Goal: Information Seeking & Learning: Learn about a topic

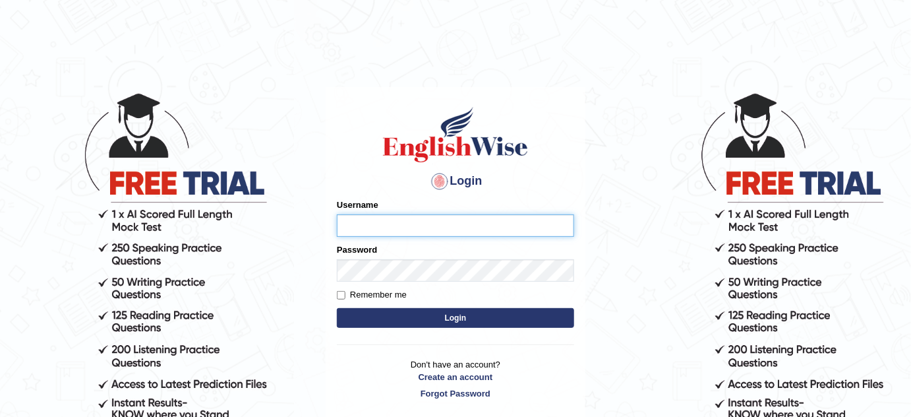
type input "bhagwantbrar"
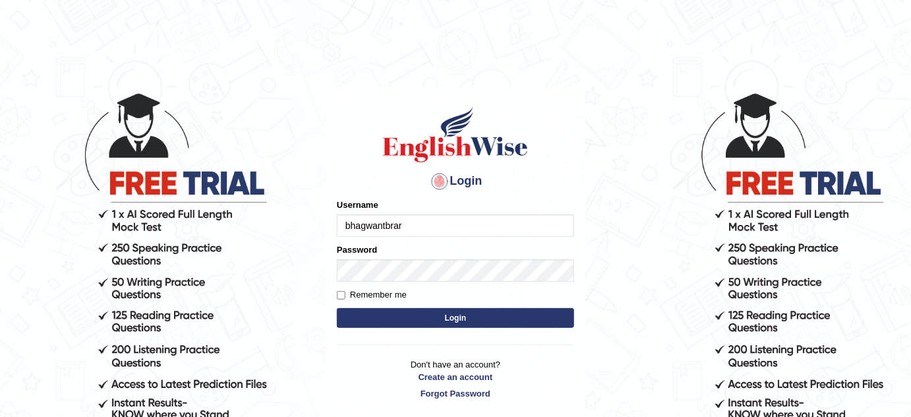
click at [431, 313] on button "Login" at bounding box center [455, 318] width 237 height 20
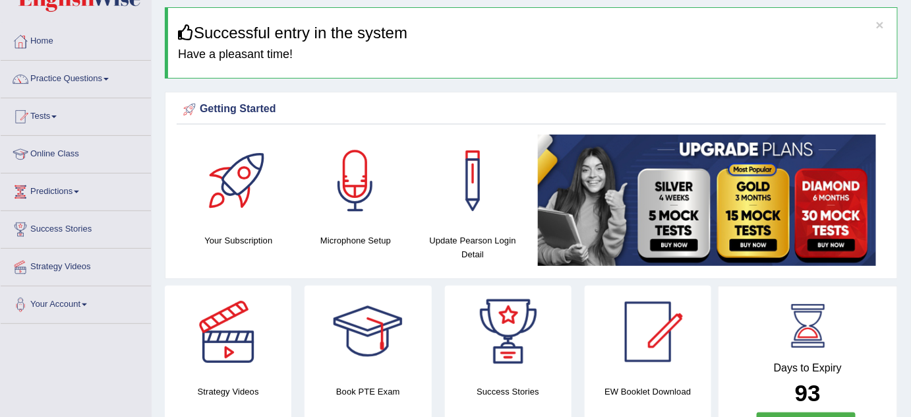
scroll to position [59, 0]
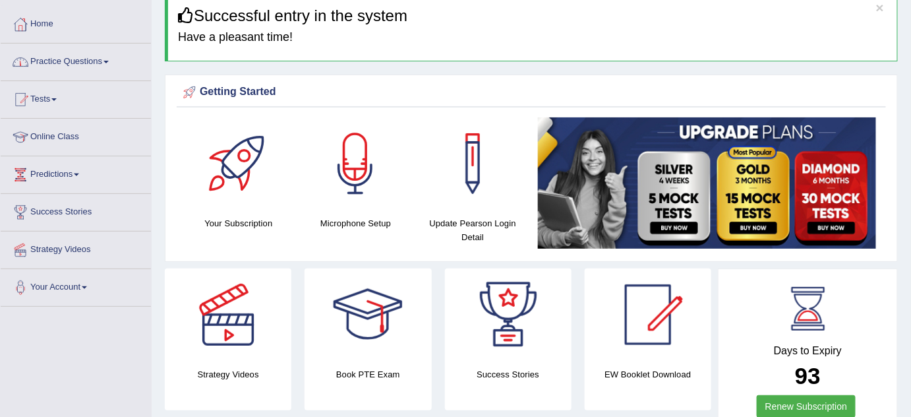
click at [98, 59] on link "Practice Questions" at bounding box center [76, 60] width 150 height 33
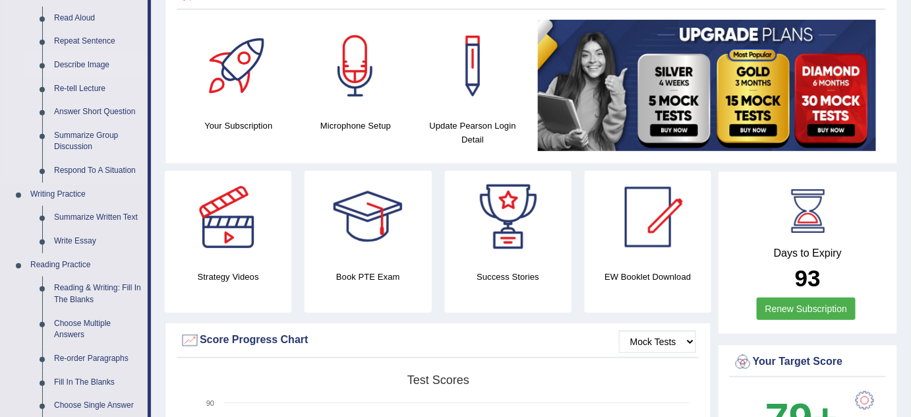
scroll to position [179, 0]
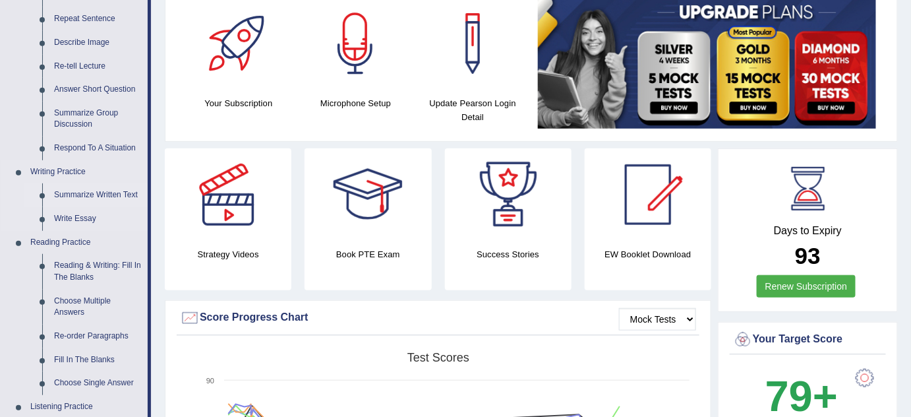
click at [103, 195] on link "Summarize Written Text" at bounding box center [98, 195] width 100 height 24
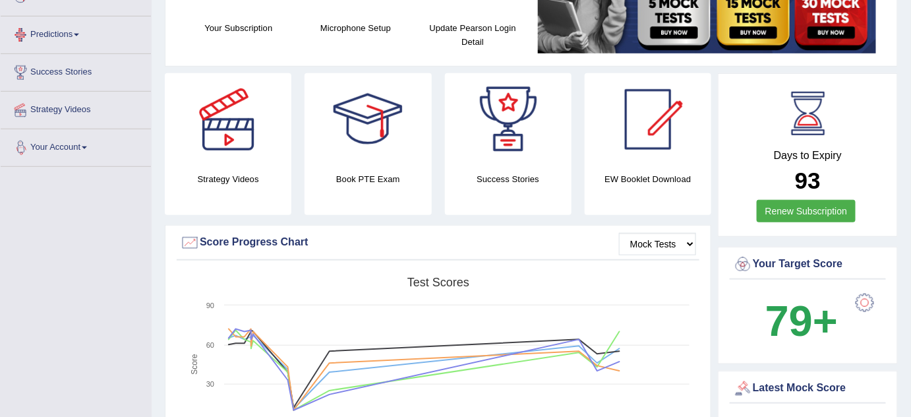
scroll to position [881, 0]
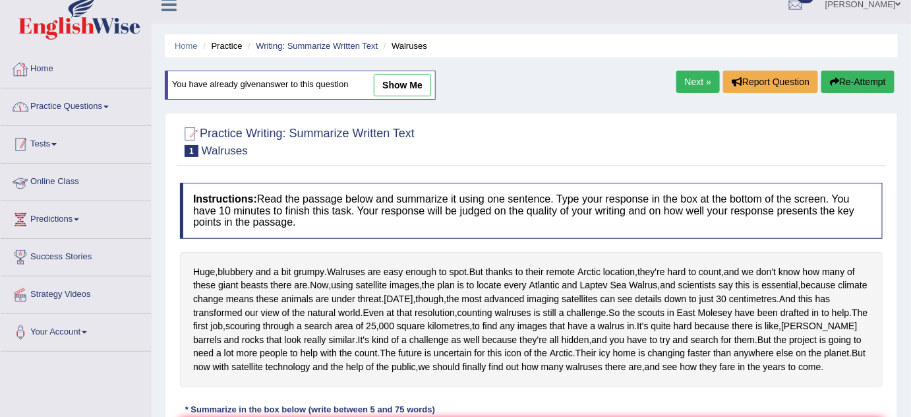
scroll to position [14, 0]
click at [89, 103] on link "Practice Questions" at bounding box center [76, 105] width 150 height 33
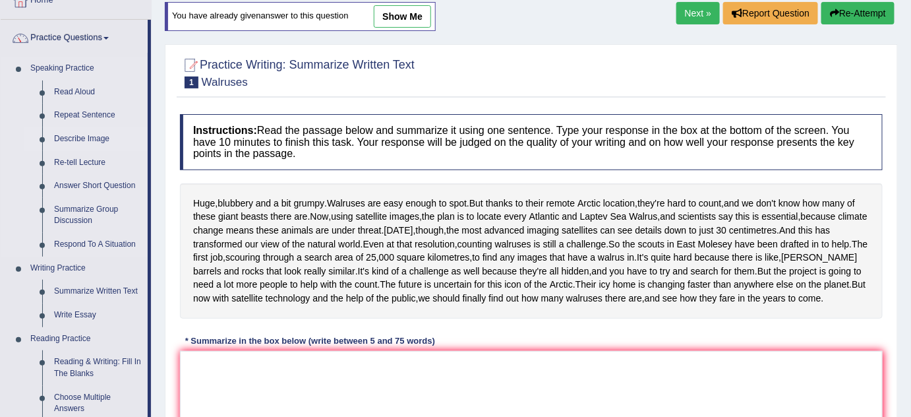
scroll to position [148, 0]
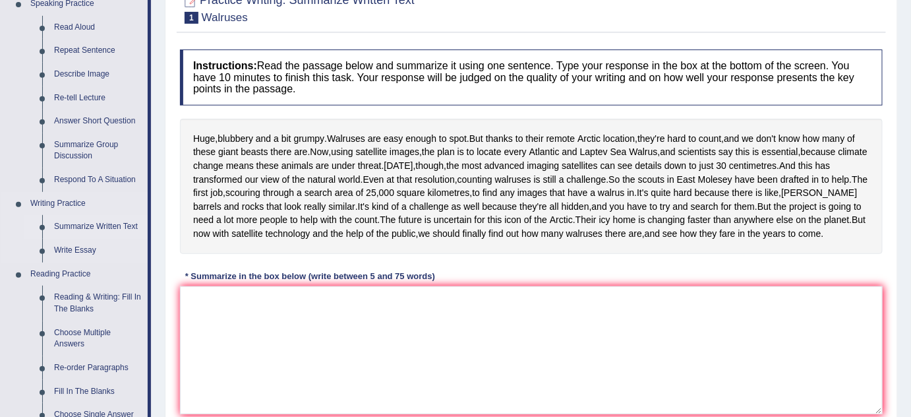
click at [104, 228] on link "Summarize Written Text" at bounding box center [98, 227] width 100 height 24
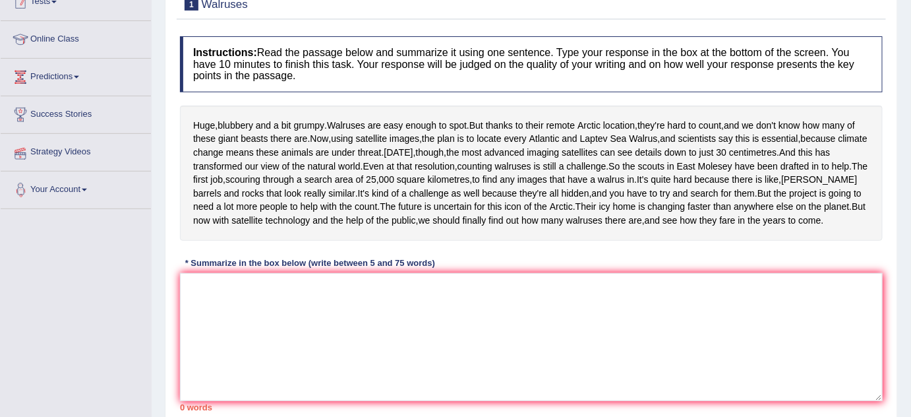
scroll to position [232, 0]
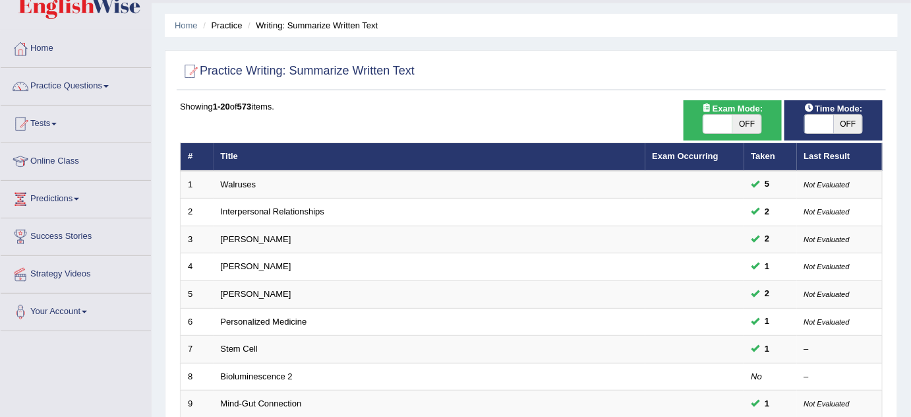
scroll to position [42, 0]
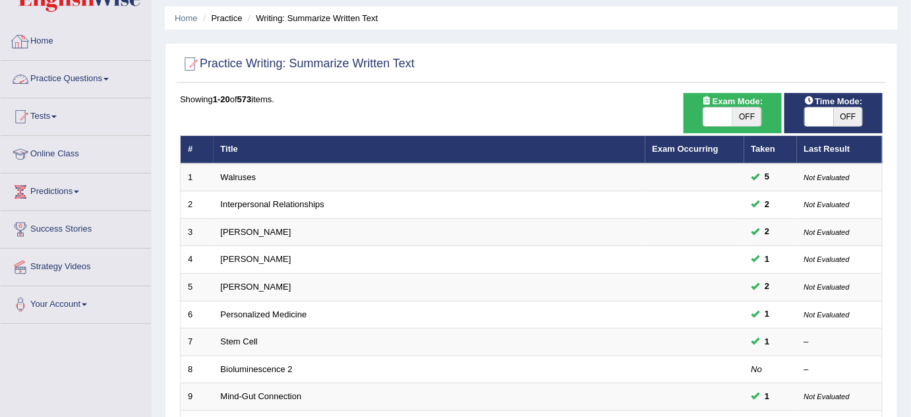
click at [95, 77] on link "Practice Questions" at bounding box center [76, 77] width 150 height 33
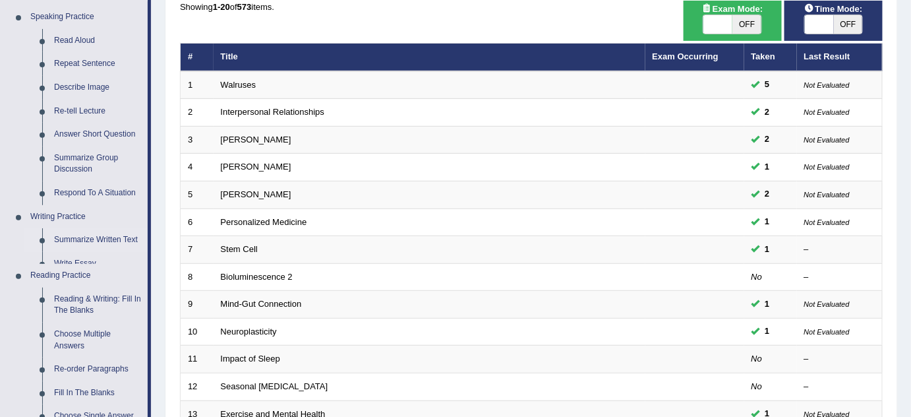
scroll to position [144, 0]
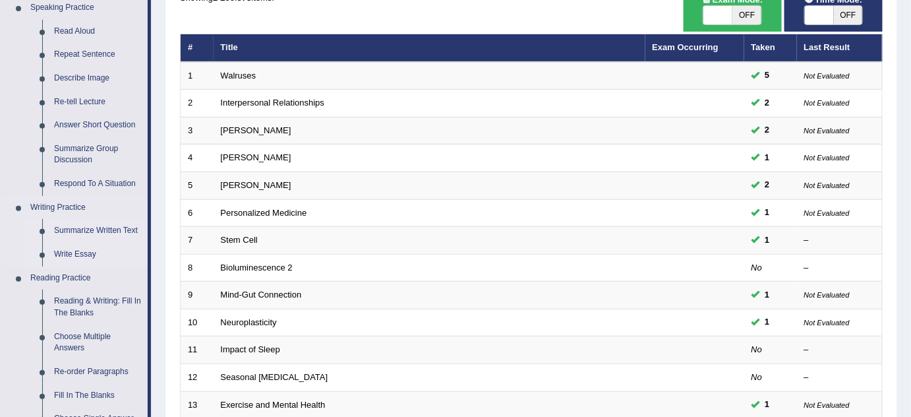
click at [80, 253] on link "Write Essay" at bounding box center [98, 255] width 100 height 24
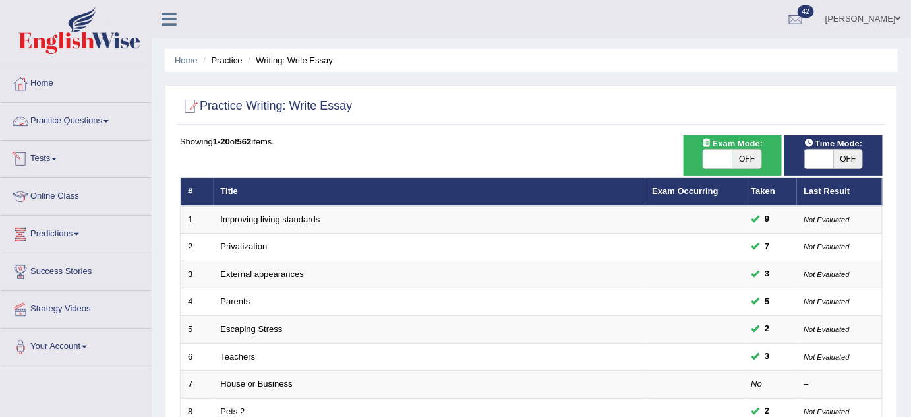
click at [105, 113] on link "Practice Questions" at bounding box center [76, 119] width 150 height 33
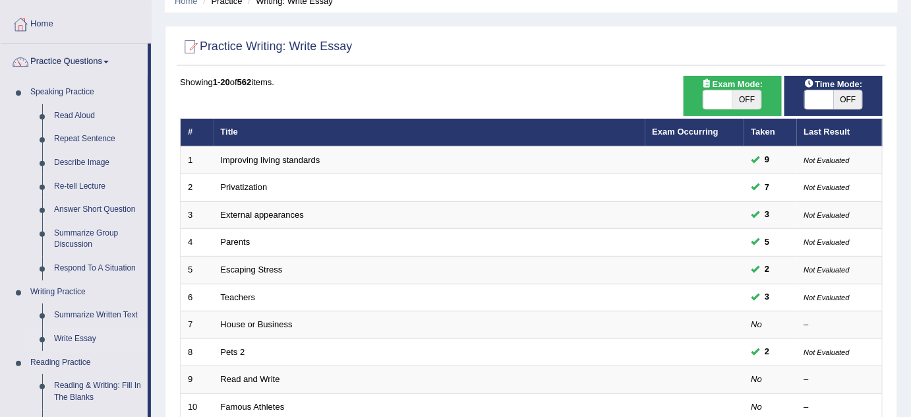
scroll to position [58, 0]
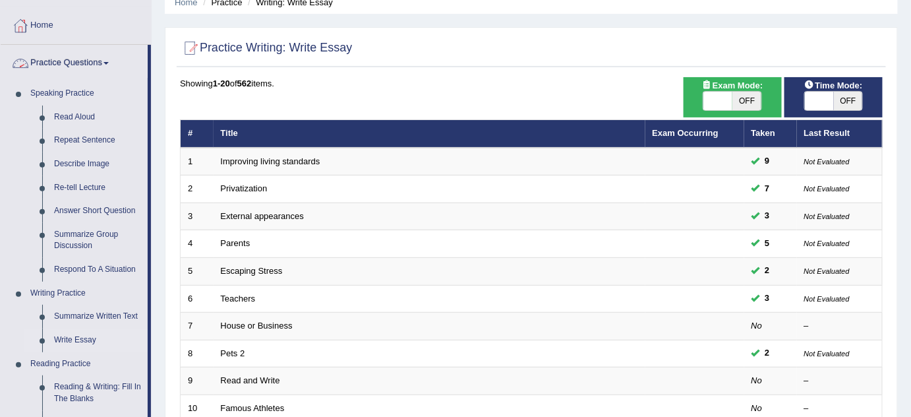
click at [91, 55] on link "Practice Questions" at bounding box center [74, 61] width 147 height 33
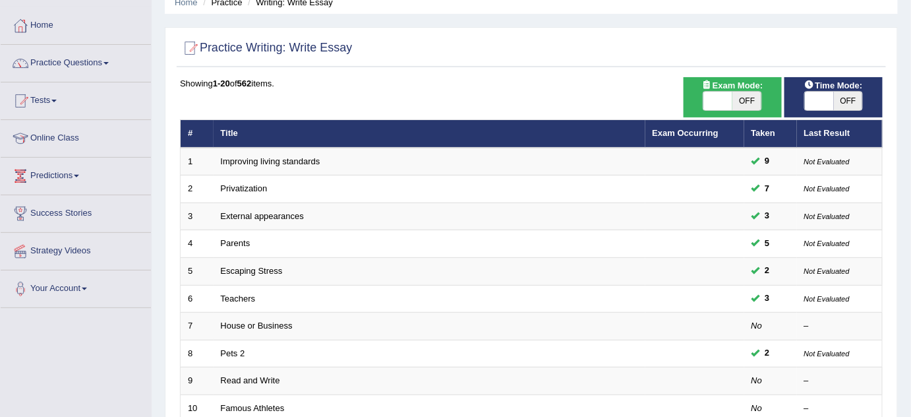
click at [57, 96] on link "Tests" at bounding box center [76, 98] width 150 height 33
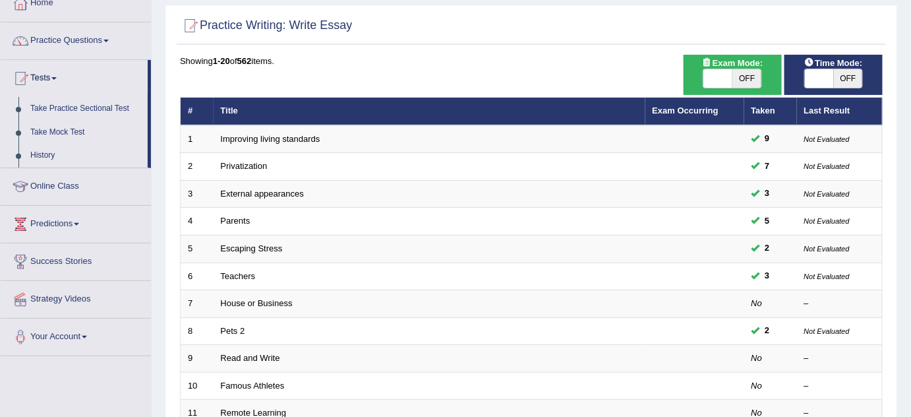
scroll to position [80, 0]
click at [107, 105] on link "Take Practice Sectional Test" at bounding box center [85, 109] width 123 height 24
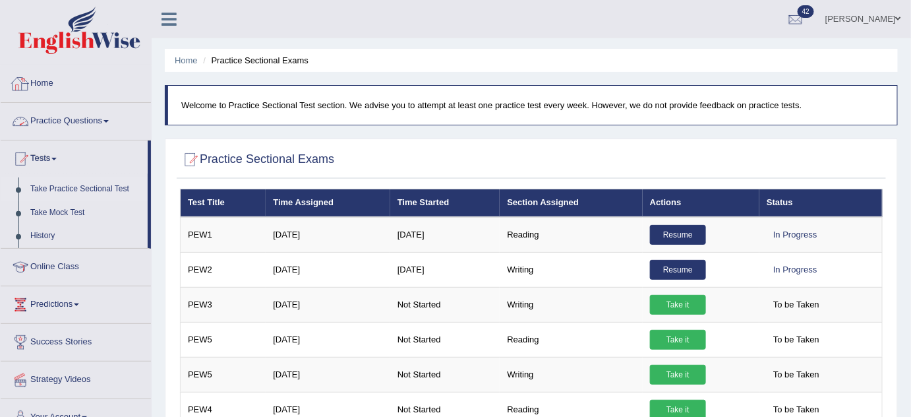
click at [91, 117] on link "Practice Questions" at bounding box center [76, 119] width 150 height 33
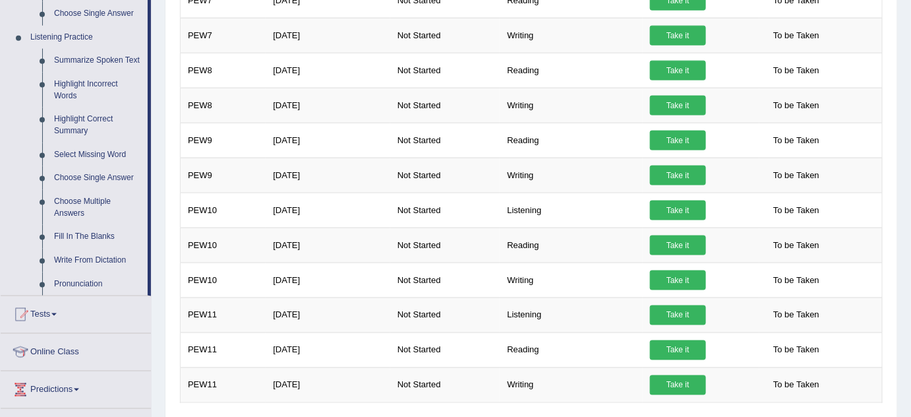
scroll to position [604, 0]
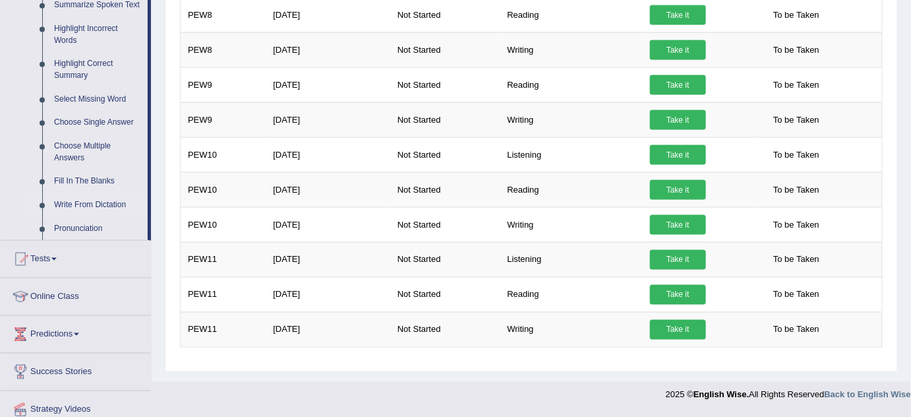
click at [91, 205] on link "Write From Dictation" at bounding box center [98, 205] width 100 height 24
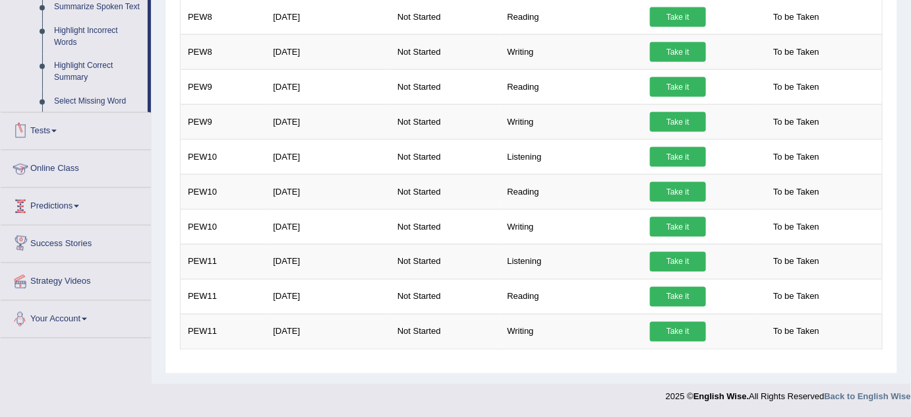
scroll to position [596, 0]
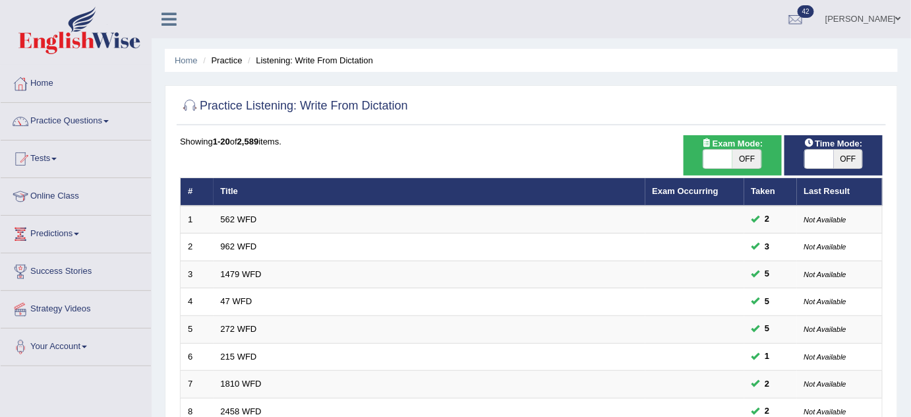
click at [241, 220] on link "562 WFD" at bounding box center [239, 219] width 36 height 10
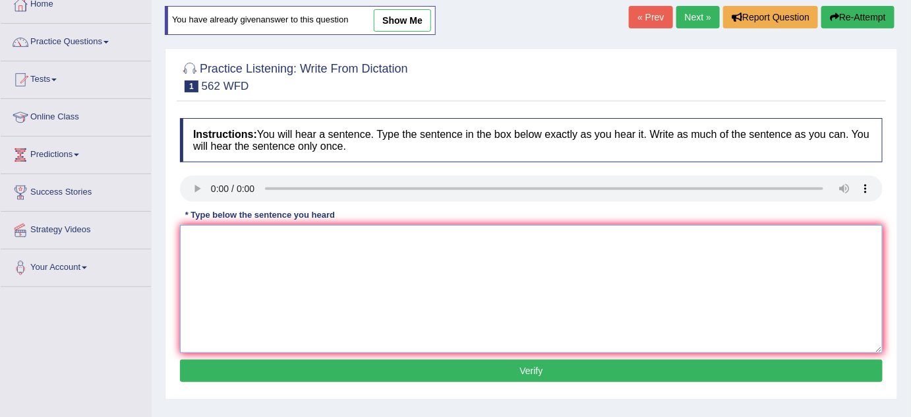
click at [220, 230] on textarea at bounding box center [531, 289] width 703 height 128
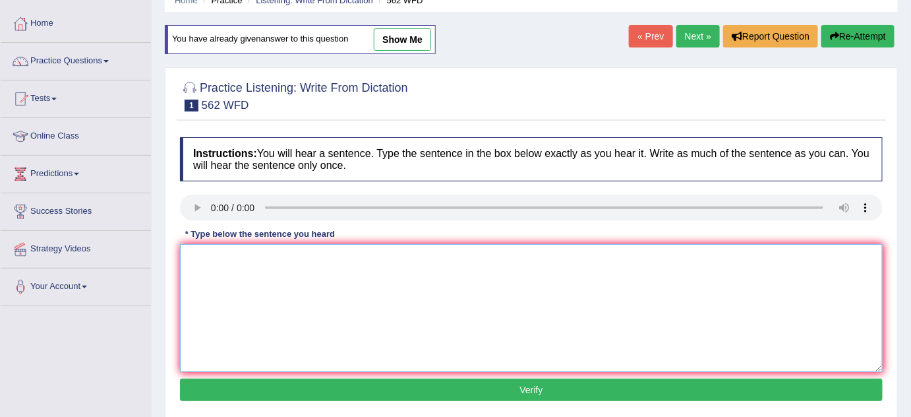
scroll to position [59, 0]
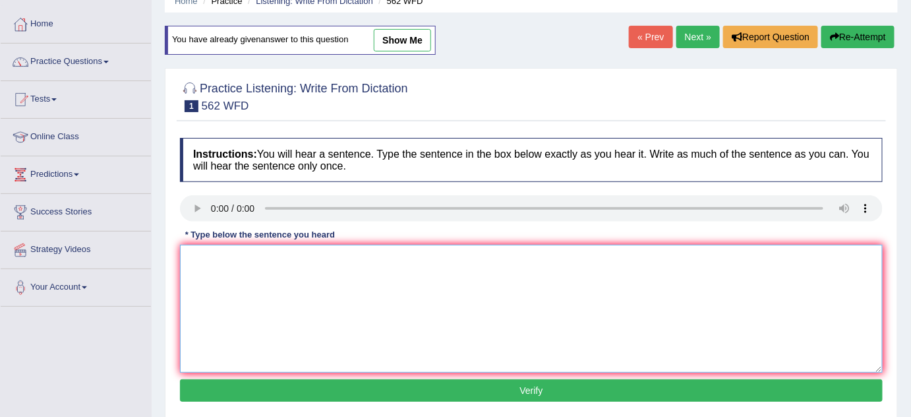
click at [212, 278] on textarea at bounding box center [531, 309] width 703 height 128
drag, startPoint x: 311, startPoint y: 258, endPoint x: 183, endPoint y: 253, distance: 128.7
click at [183, 253] on textarea "th g b th r a th poo dos nt decr" at bounding box center [531, 309] width 703 height 128
click at [330, 257] on textarea "th g b th r a th poo dos nt decr" at bounding box center [531, 309] width 703 height 128
drag, startPoint x: 185, startPoint y: 260, endPoint x: 314, endPoint y: 275, distance: 130.8
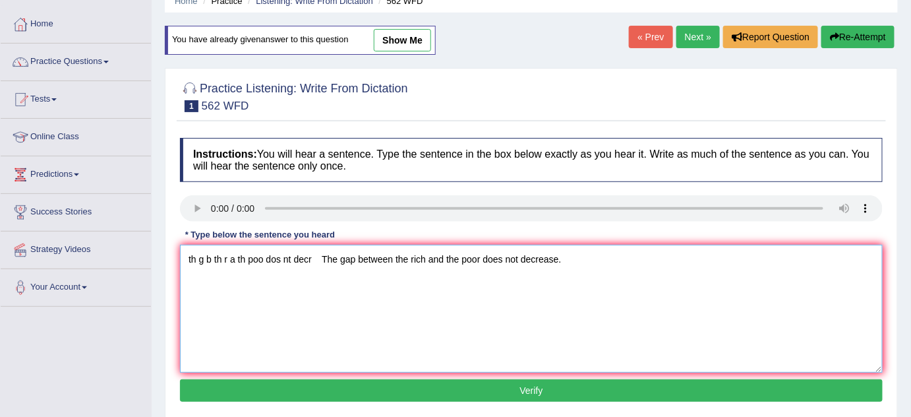
click at [314, 275] on textarea "th g b th r a th poo dos nt decr The gap between the rich and the poor does not…" at bounding box center [531, 309] width 703 height 128
type textarea "The gap between the rich and the poor does not decrease."
click at [486, 384] on button "Verify" at bounding box center [531, 390] width 703 height 22
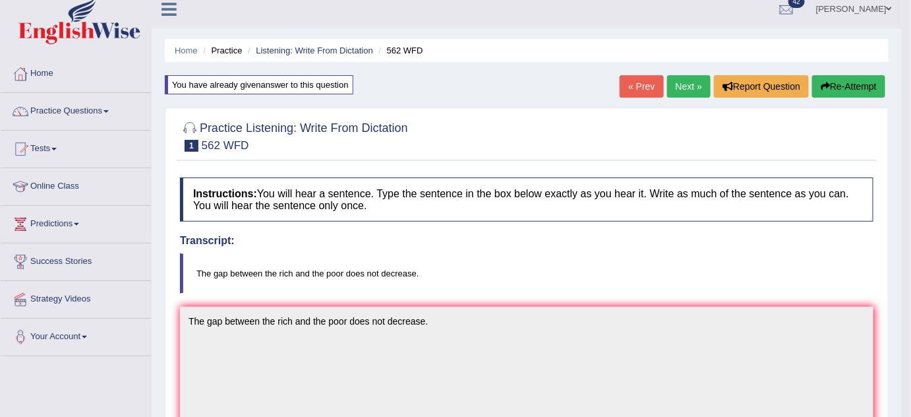
scroll to position [0, 0]
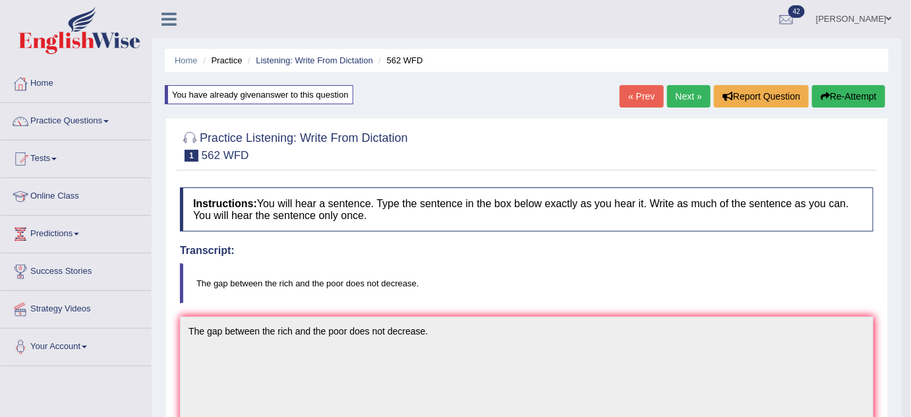
click at [106, 113] on link "Practice Questions" at bounding box center [76, 119] width 150 height 33
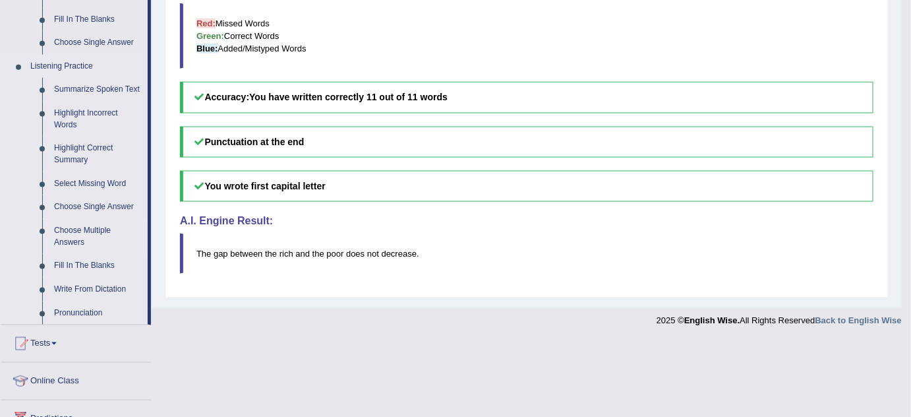
scroll to position [519, 0]
click at [65, 107] on link "Highlight Incorrect Words" at bounding box center [98, 119] width 100 height 35
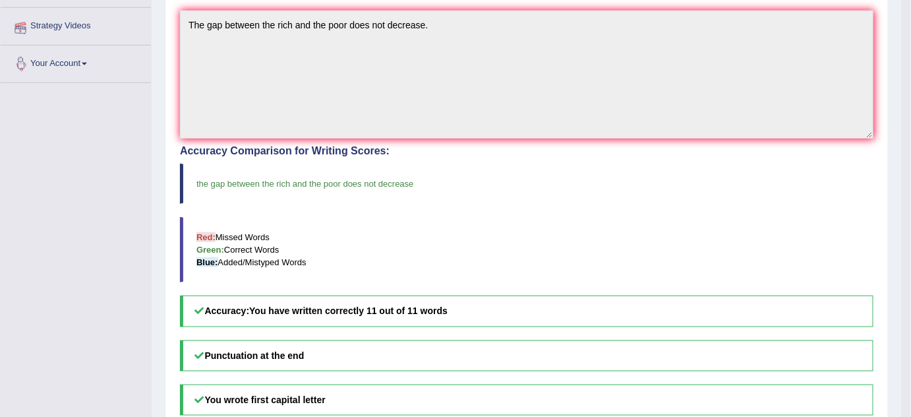
scroll to position [273, 0]
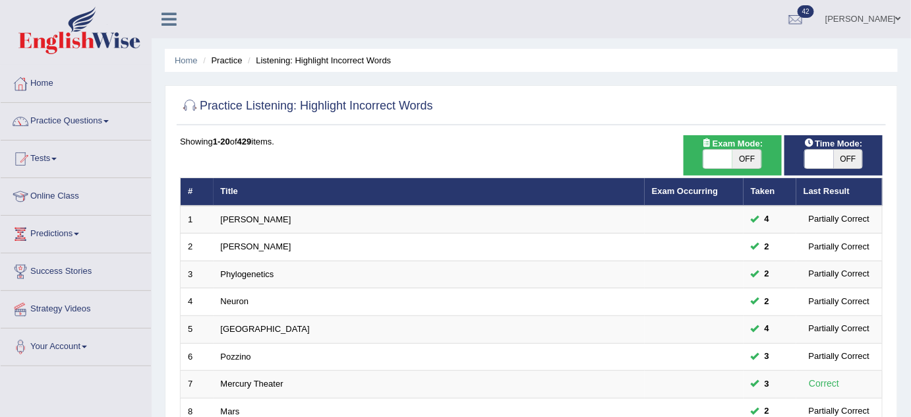
click at [226, 217] on link "[PERSON_NAME]" at bounding box center [256, 219] width 71 height 10
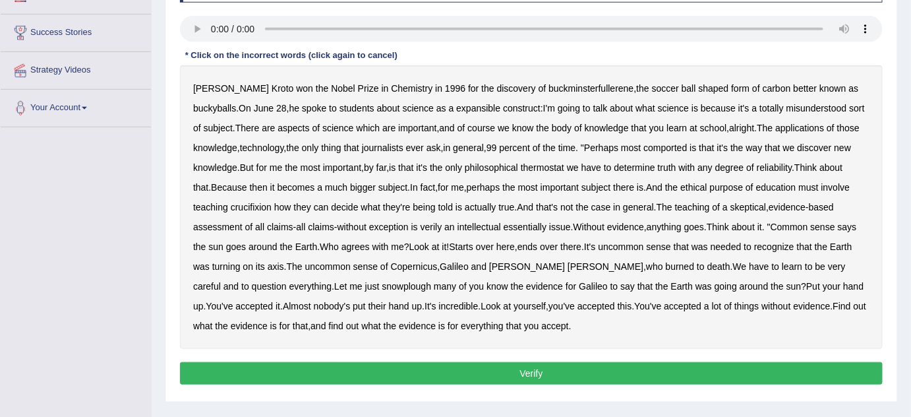
click at [403, 107] on b "science" at bounding box center [418, 108] width 31 height 11
click at [593, 107] on b "talk" at bounding box center [600, 108] width 15 height 11
click at [623, 152] on div "Harold Kroto won the Nobel Prize in Chemistry in 1996 for the discovery of buck…" at bounding box center [531, 207] width 703 height 284
click at [593, 107] on b "talk" at bounding box center [600, 108] width 15 height 11
click at [403, 103] on b "science" at bounding box center [418, 108] width 31 height 11
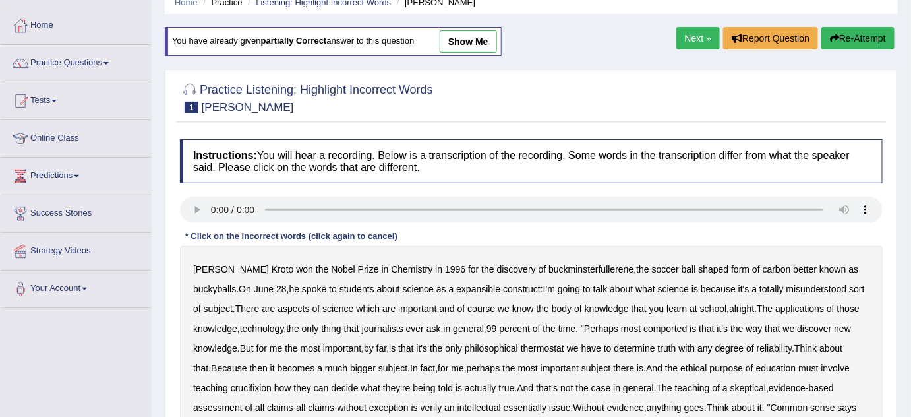
scroll to position [57, 0]
click at [462, 50] on link "show me" at bounding box center [468, 42] width 57 height 22
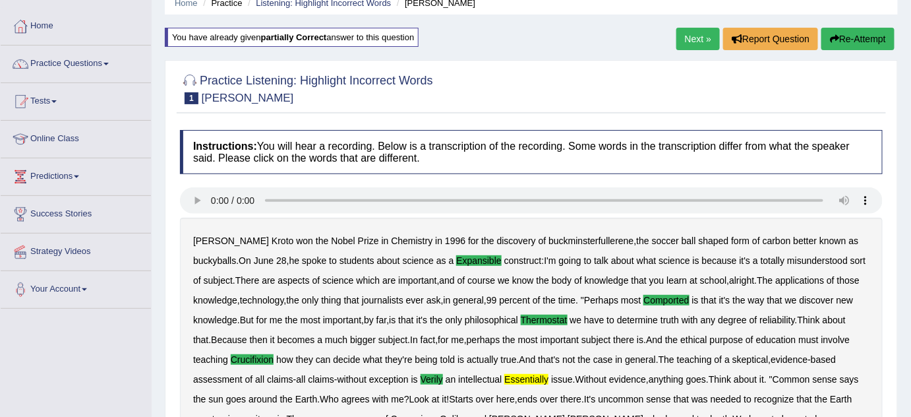
scroll to position [187, 0]
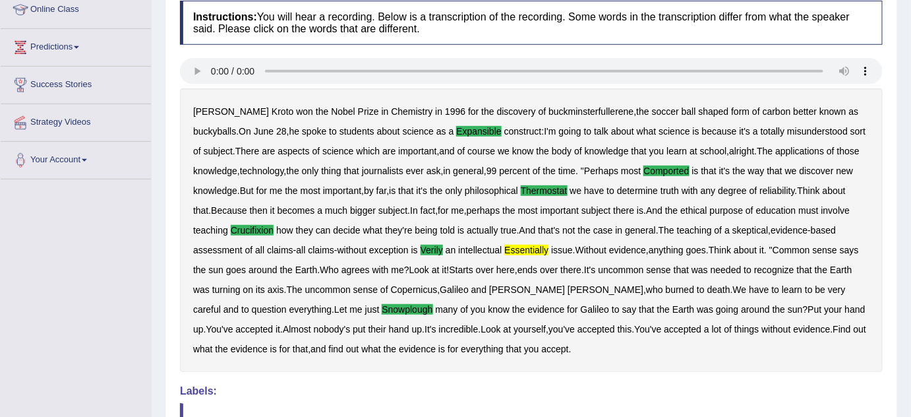
click at [495, 138] on div "Harold Kroto won the Nobel Prize in Chemistry in 1996 for the discovery of buck…" at bounding box center [531, 230] width 703 height 284
click at [552, 150] on b "body" at bounding box center [562, 151] width 20 height 11
click at [586, 158] on div "Harold Kroto won the Nobel Prize in Chemistry in 1996 for the discovery of buck…" at bounding box center [531, 230] width 703 height 284
click at [552, 150] on b "body" at bounding box center [562, 151] width 20 height 11
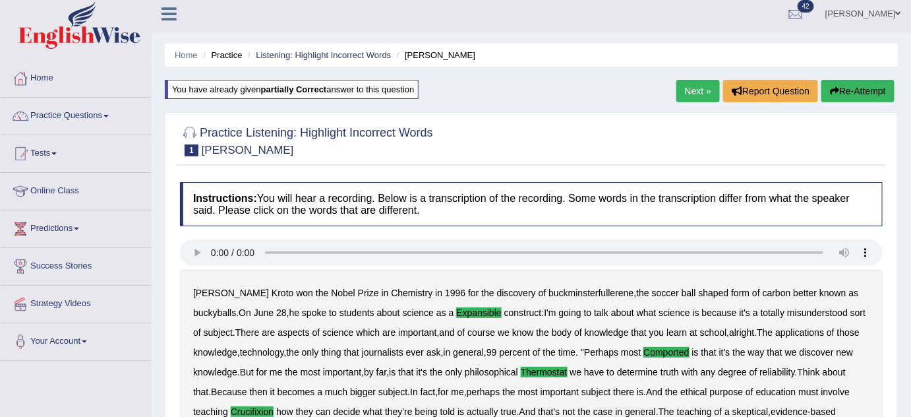
scroll to position [4, 0]
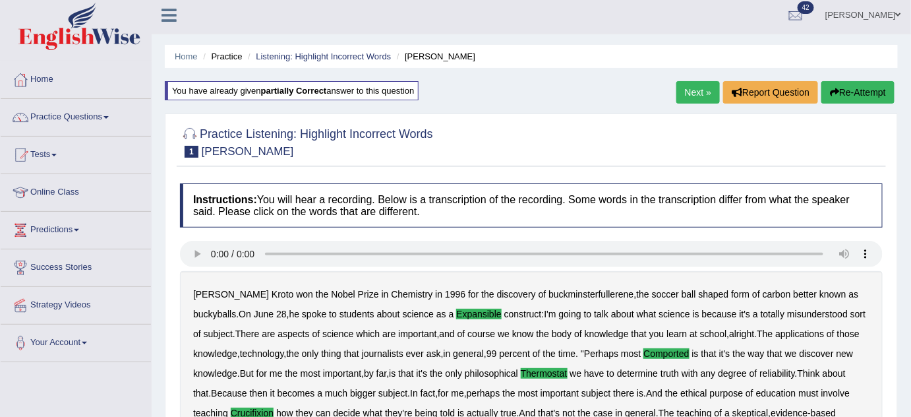
click at [690, 88] on link "Next »" at bounding box center [698, 92] width 44 height 22
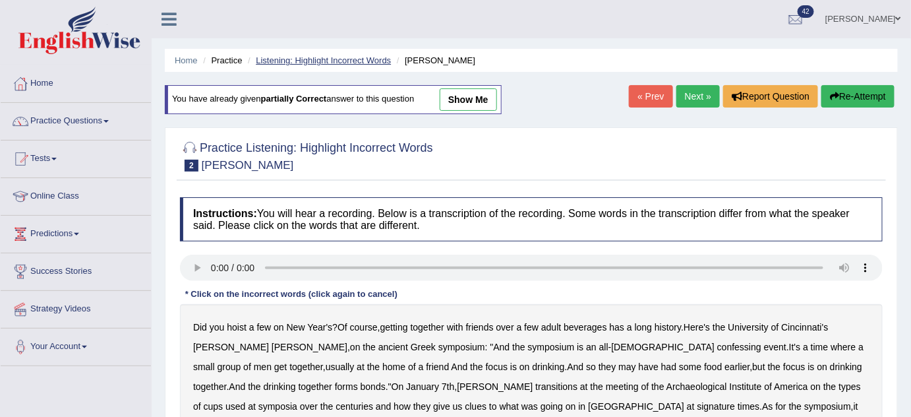
click at [357, 60] on link "Listening: Highlight Incorrect Words" at bounding box center [323, 60] width 135 height 10
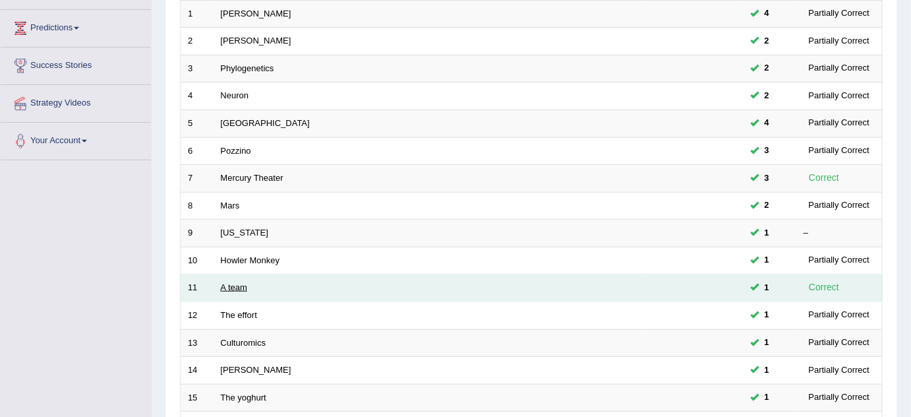
click at [231, 282] on link "A team" at bounding box center [234, 287] width 26 height 10
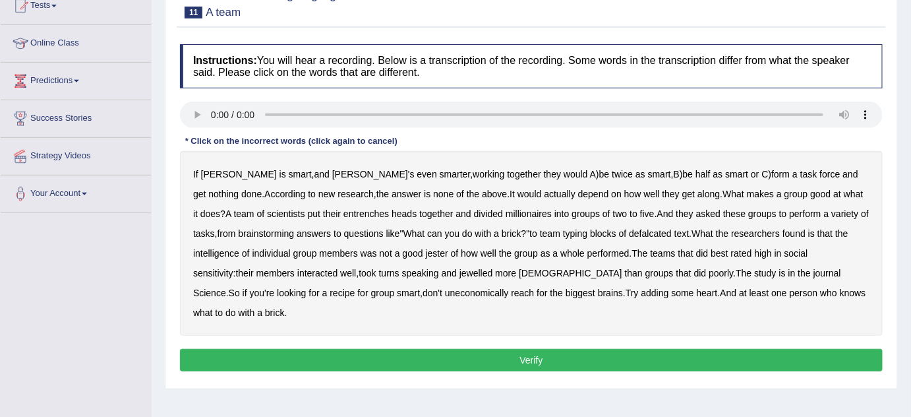
click at [344, 210] on b "entrenches" at bounding box center [366, 213] width 45 height 11
click at [506, 212] on b "millionaires" at bounding box center [529, 213] width 46 height 11
click at [629, 233] on b "defalcated" at bounding box center [650, 233] width 43 height 11
click at [426, 253] on b "jester" at bounding box center [437, 253] width 22 height 11
click at [460, 271] on b "jewelled" at bounding box center [477, 273] width 34 height 11
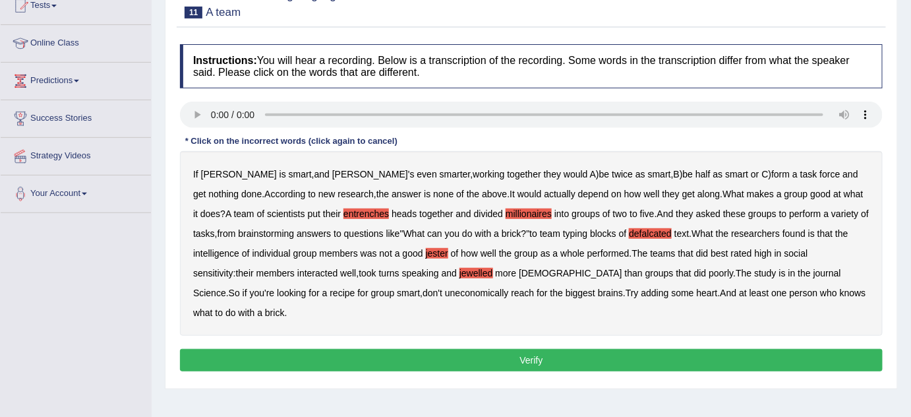
click at [299, 296] on div "If Alice is smart , and Bob's even smarter , working together they would A ) be…" at bounding box center [531, 243] width 703 height 185
click at [445, 293] on b "uneconomically" at bounding box center [477, 292] width 64 height 11
click at [460, 272] on b "jewelled" at bounding box center [477, 273] width 34 height 11
click at [496, 349] on button "Verify" at bounding box center [531, 360] width 703 height 22
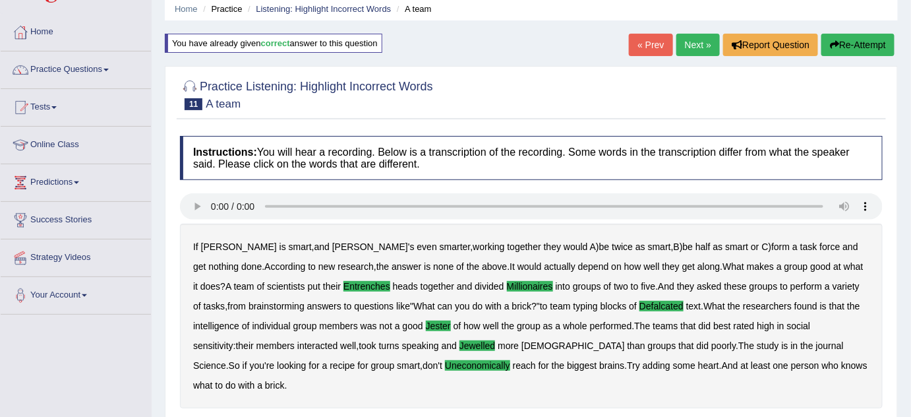
scroll to position [51, 0]
click at [98, 59] on link "Practice Questions" at bounding box center [76, 68] width 150 height 33
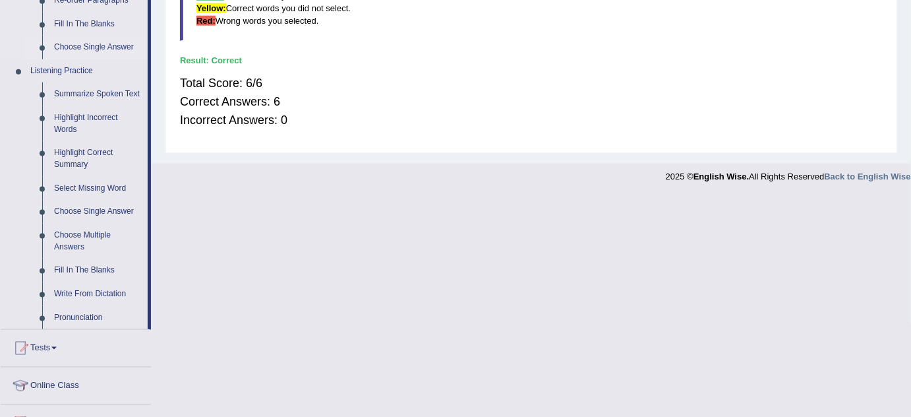
scroll to position [516, 0]
click at [71, 233] on link "Choose Multiple Answers" at bounding box center [98, 240] width 100 height 35
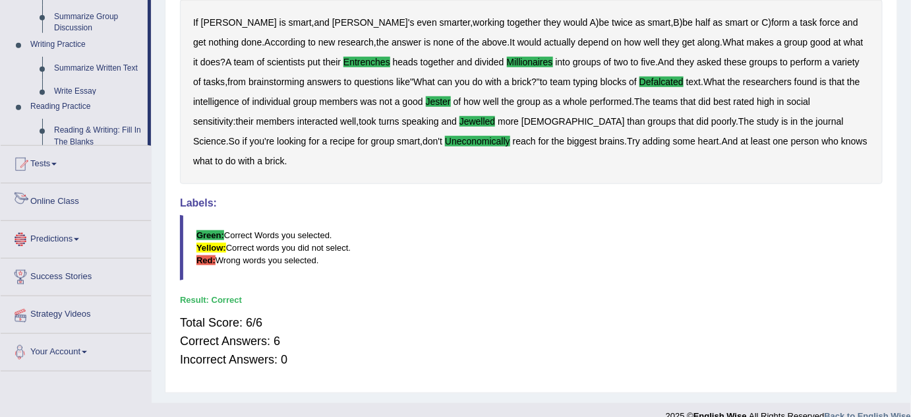
scroll to position [285, 0]
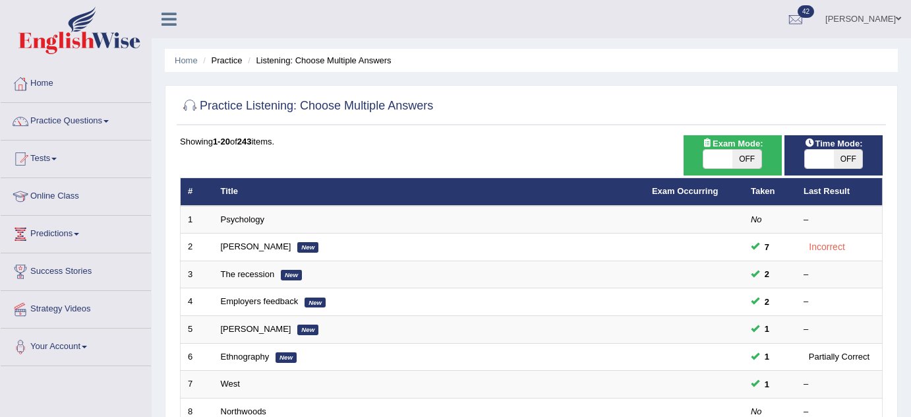
click at [249, 215] on link "Psychology" at bounding box center [243, 219] width 44 height 10
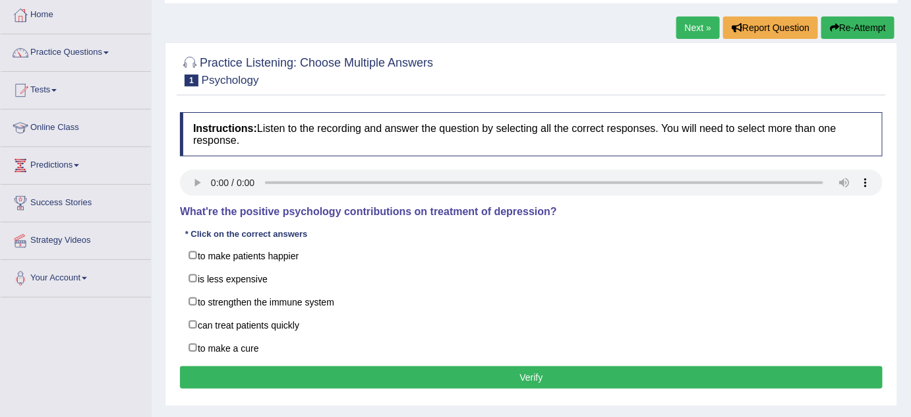
scroll to position [69, 0]
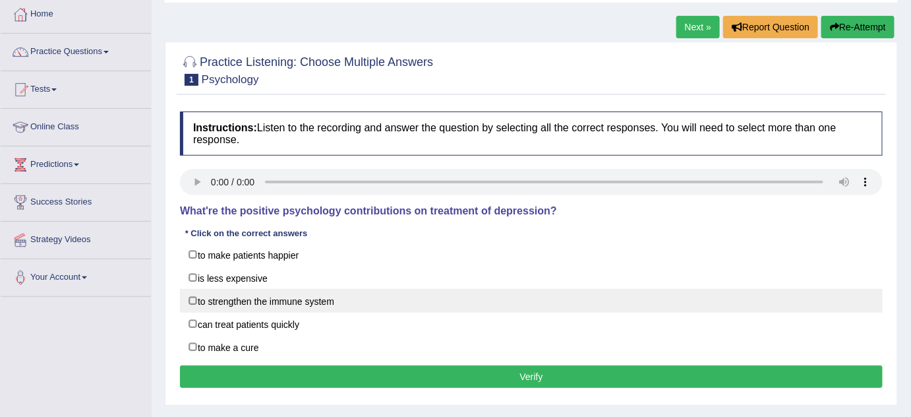
click at [315, 299] on label "to strengthen the immune system" at bounding box center [531, 301] width 703 height 24
checkbox input "true"
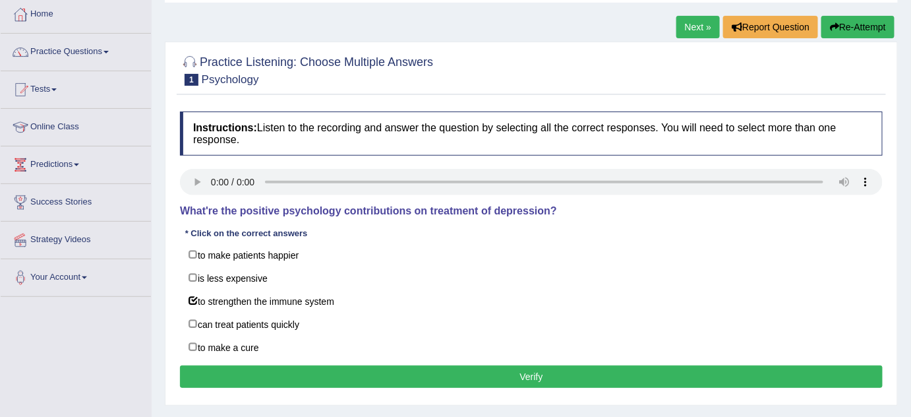
click at [429, 367] on button "Verify" at bounding box center [531, 376] width 703 height 22
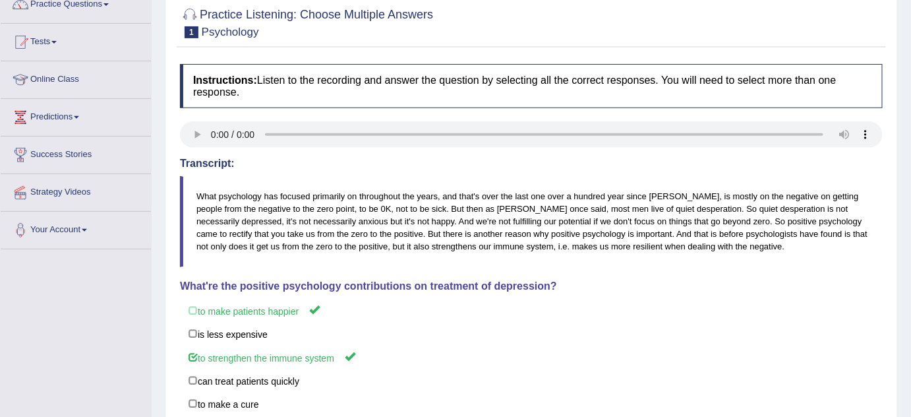
scroll to position [116, 0]
click at [90, 3] on link "Practice Questions" at bounding box center [76, 3] width 150 height 33
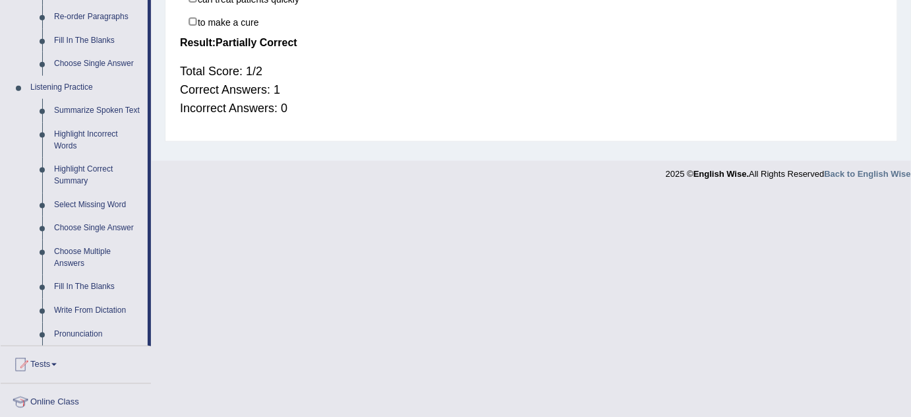
scroll to position [508, 0]
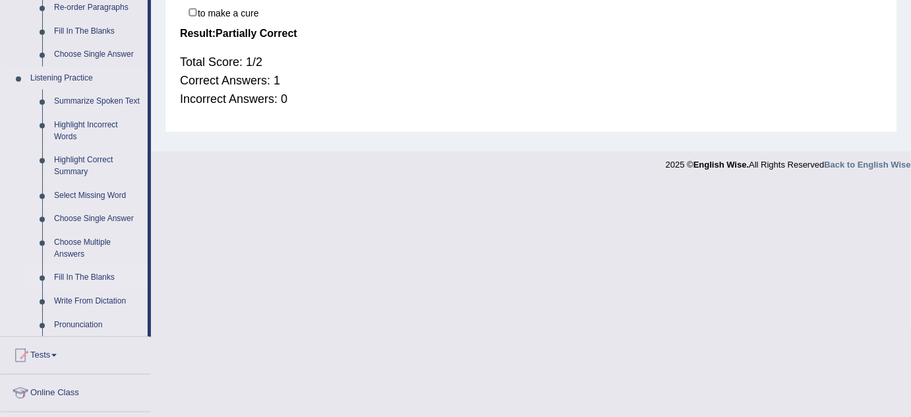
click at [96, 274] on link "Fill In The Blanks" at bounding box center [98, 278] width 100 height 24
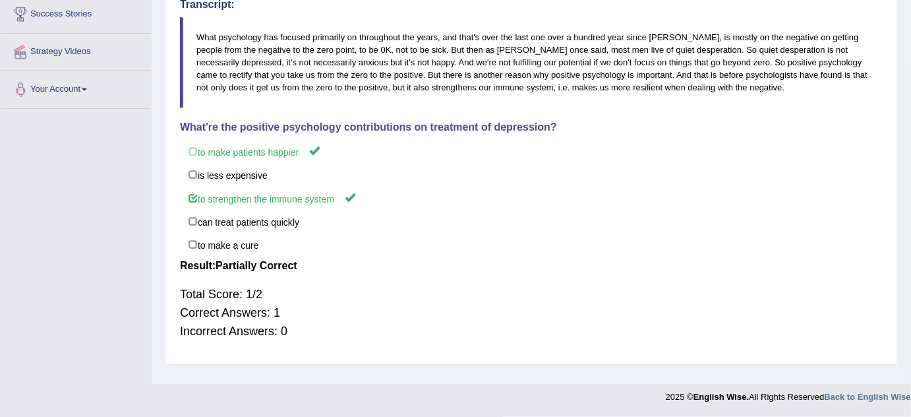
scroll to position [177, 0]
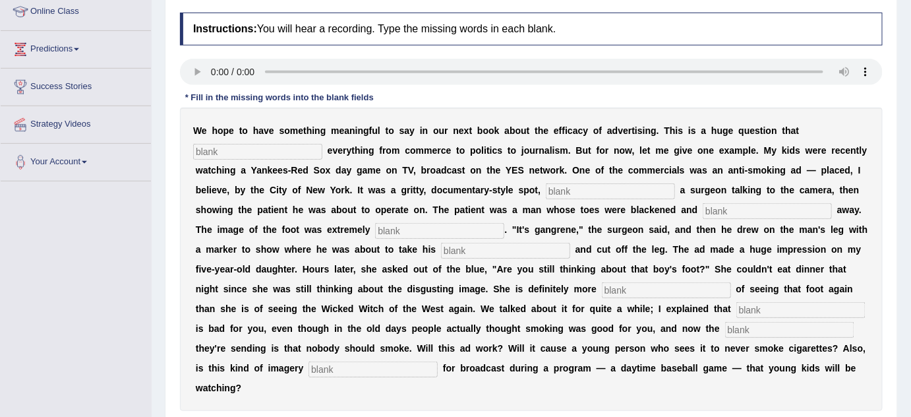
click at [415, 78] on div "Instructions: You will hear a recording. Type the missing words in each blank. …" at bounding box center [531, 231] width 709 height 451
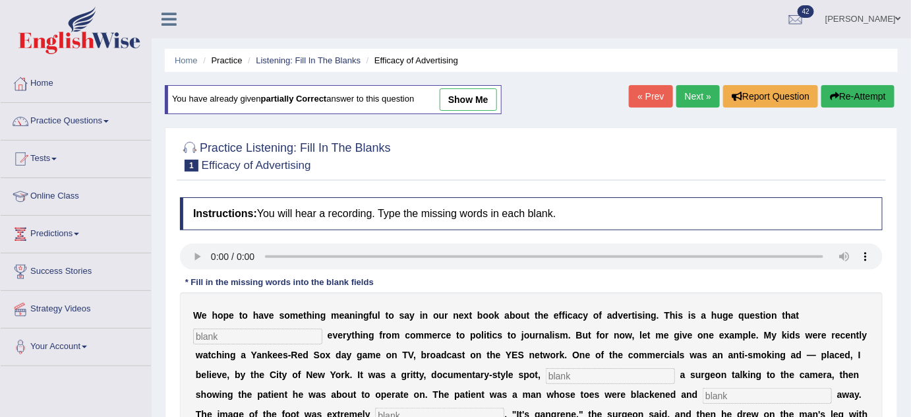
click at [696, 102] on link "Next »" at bounding box center [698, 96] width 44 height 22
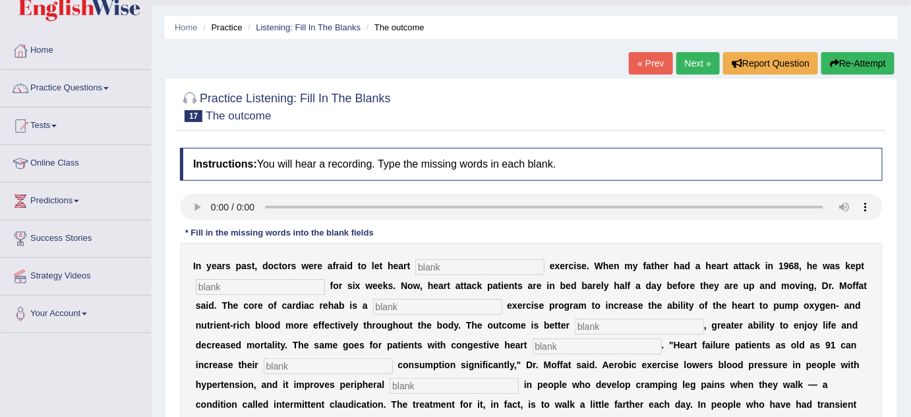
scroll to position [9, 0]
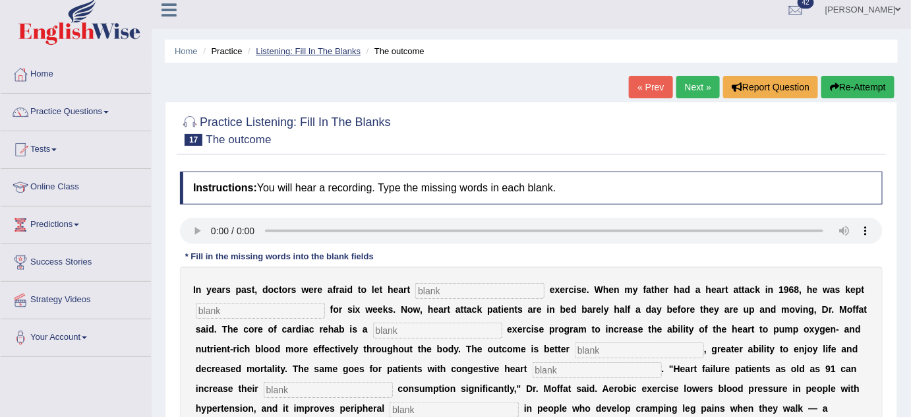
drag, startPoint x: 344, startPoint y: 45, endPoint x: 343, endPoint y: 53, distance: 7.9
click at [343, 53] on li "Listening: Fill In The Blanks" at bounding box center [303, 51] width 116 height 13
click at [343, 53] on link "Listening: Fill In The Blanks" at bounding box center [308, 51] width 105 height 10
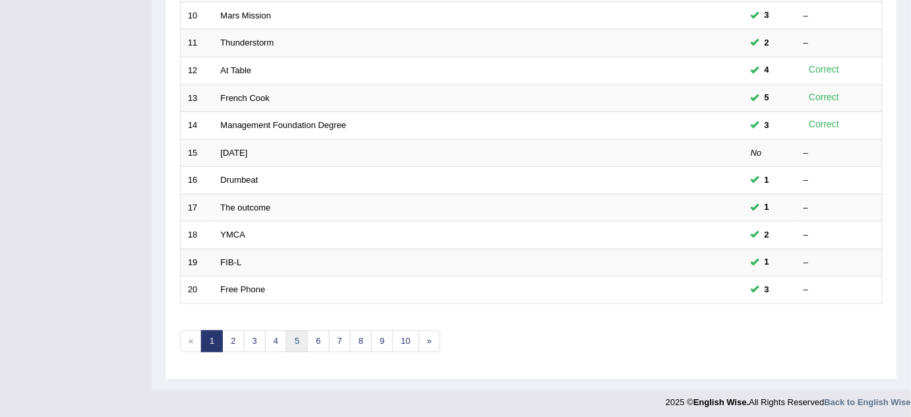
click at [299, 334] on link "5" at bounding box center [297, 341] width 22 height 22
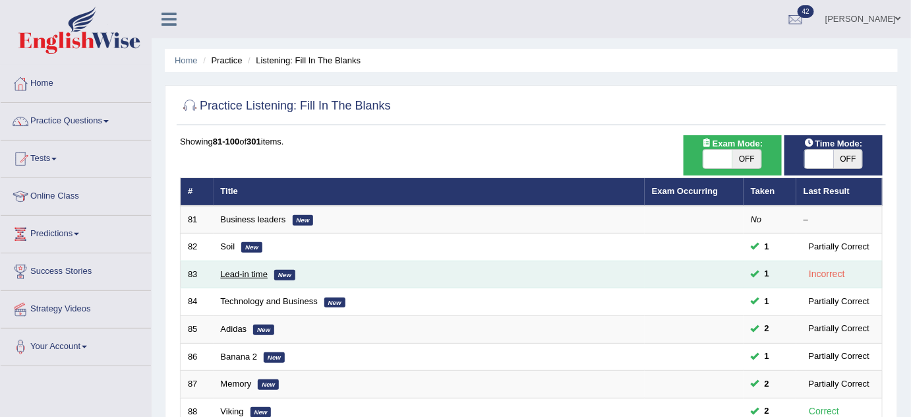
click at [228, 274] on link "Lead-in time" at bounding box center [244, 274] width 47 height 10
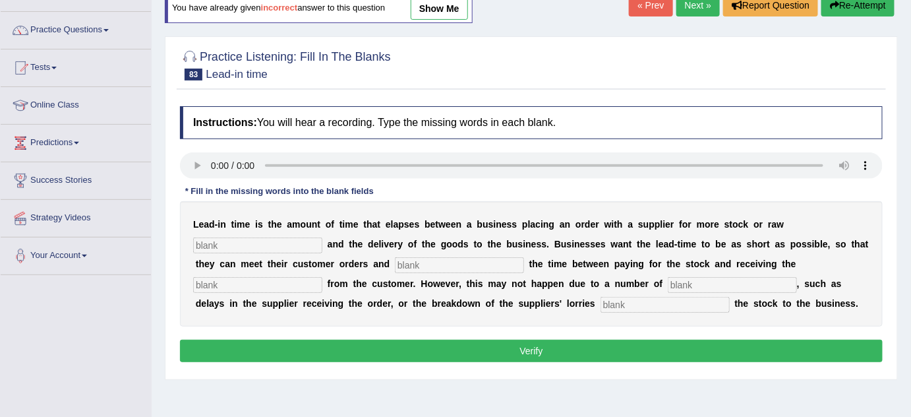
scroll to position [91, 0]
click at [229, 242] on input "text" at bounding box center [257, 245] width 129 height 16
type input "materials"
type input "minimize"
type input "factors"
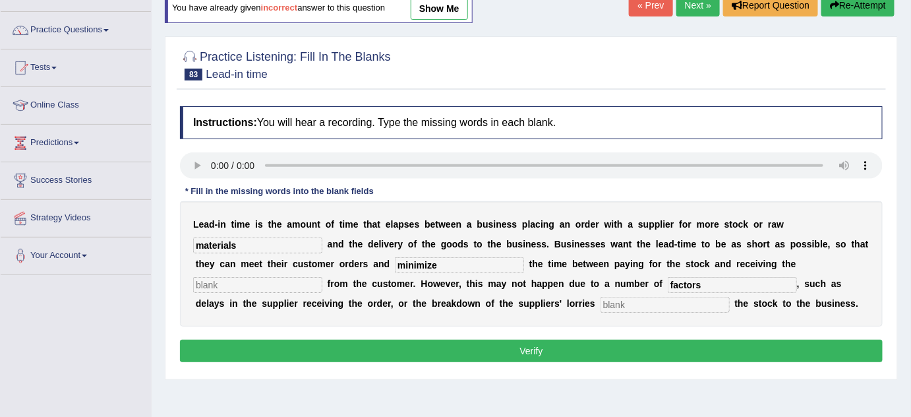
click at [229, 284] on input "text" at bounding box center [257, 285] width 129 height 16
click at [710, 278] on input "factors" at bounding box center [732, 285] width 129 height 16
click at [286, 279] on input "text" at bounding box center [257, 285] width 129 height 16
type input "orders"
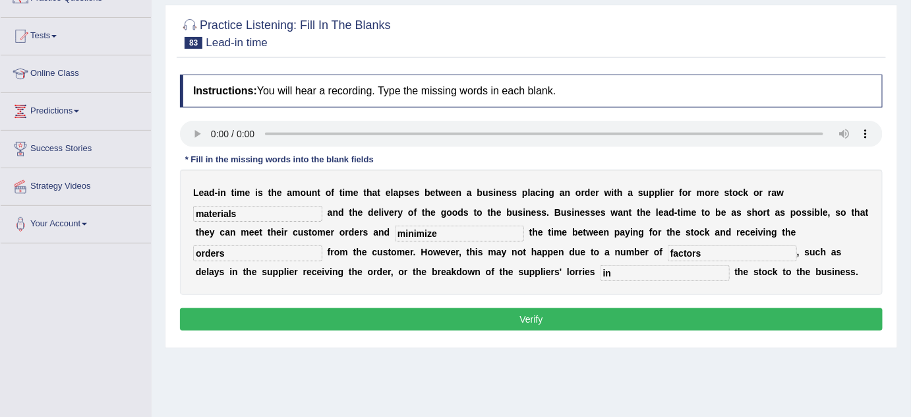
scroll to position [141, 0]
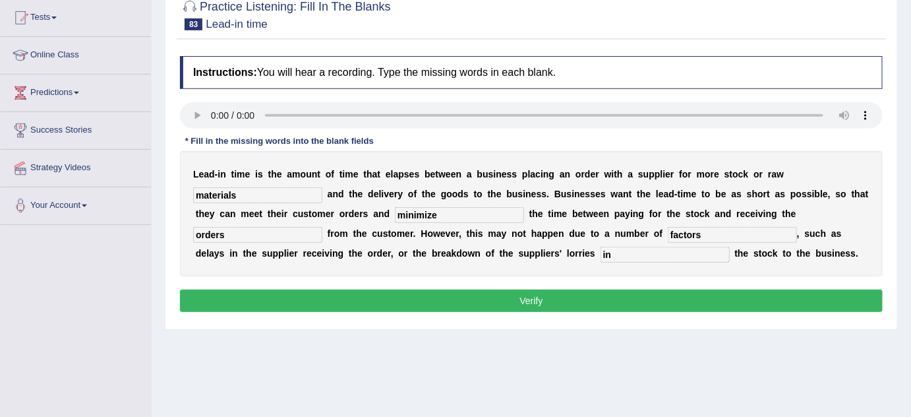
type input "in"
click at [537, 301] on button "Verify" at bounding box center [531, 300] width 703 height 22
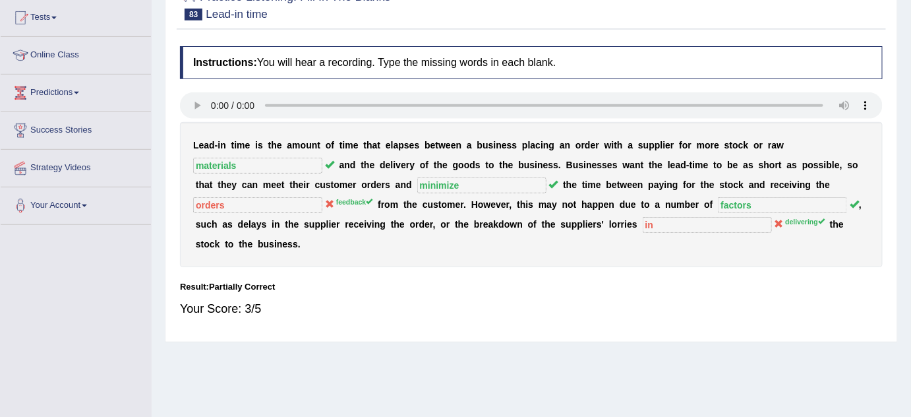
click at [367, 206] on div "L e a d - i n t i m e i s t h e a m o u n t o f t i m e t h a t e l a p s e s b…" at bounding box center [531, 194] width 703 height 145
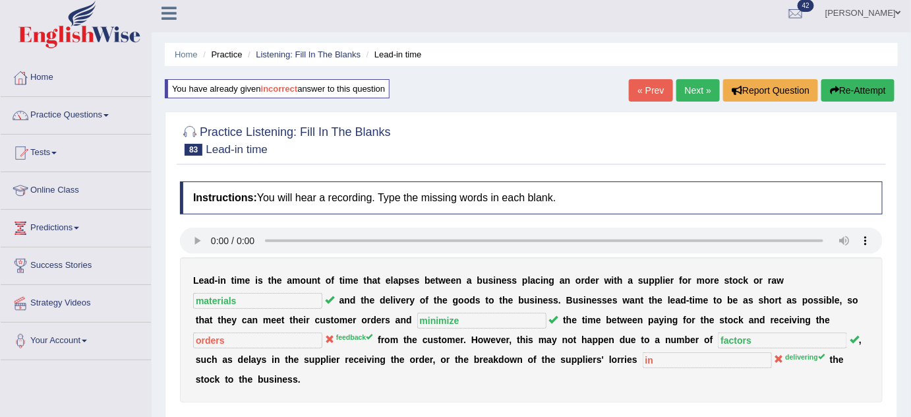
scroll to position [3, 0]
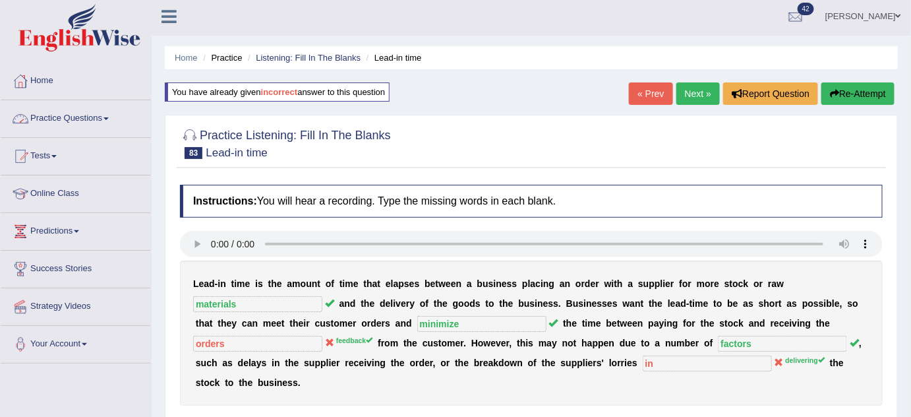
click at [100, 115] on link "Practice Questions" at bounding box center [76, 116] width 150 height 33
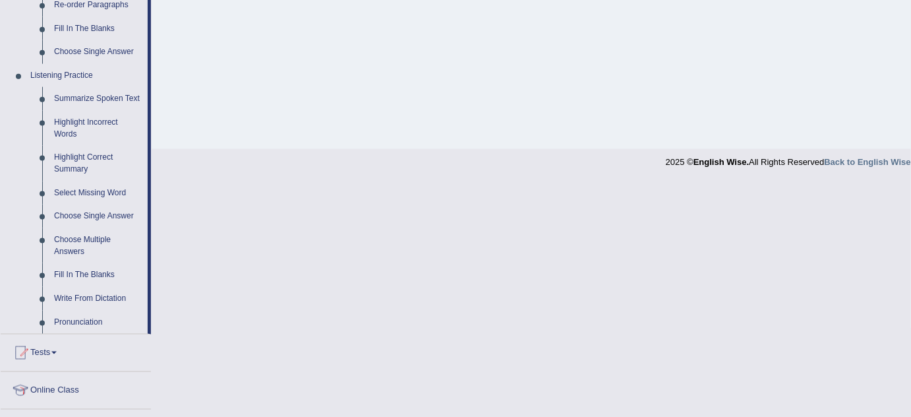
scroll to position [511, 0]
click at [120, 96] on link "Summarize Spoken Text" at bounding box center [98, 98] width 100 height 24
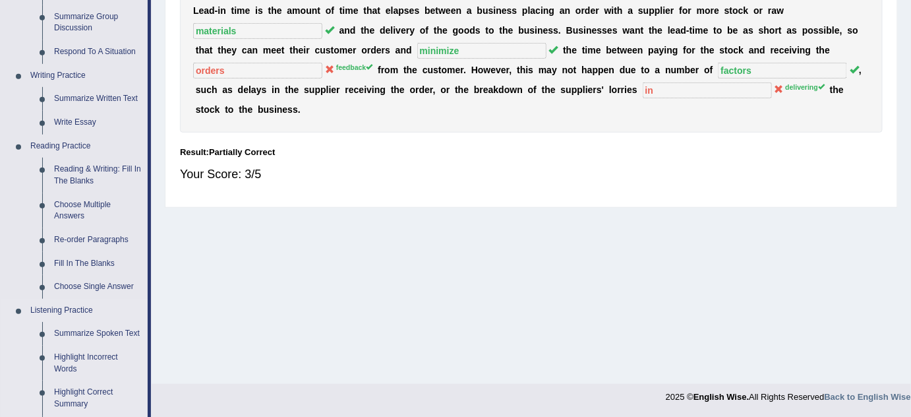
scroll to position [614, 0]
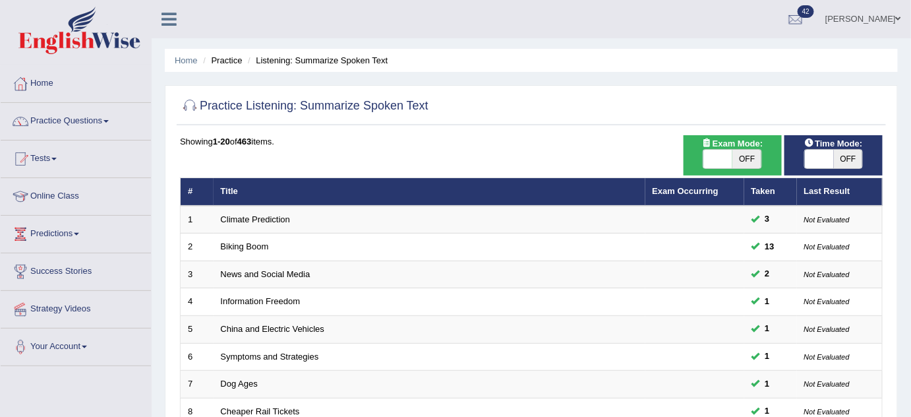
click at [261, 215] on link "Climate Prediction" at bounding box center [256, 219] width 70 height 10
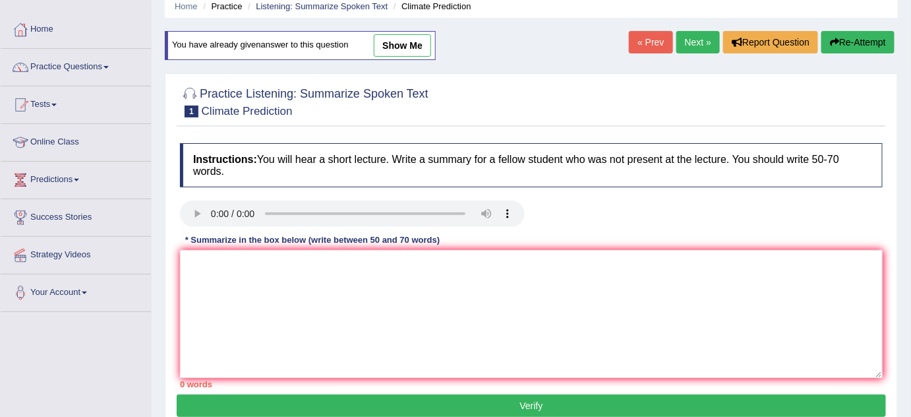
scroll to position [55, 0]
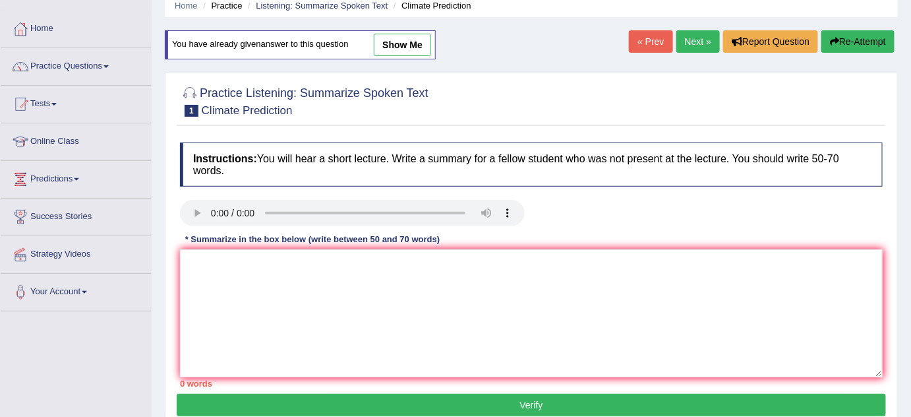
click at [274, 247] on div "Instructions: You will hear a short lecture. Write a summary for a fellow stude…" at bounding box center [531, 265] width 709 height 258
click at [274, 251] on div "Instructions: You will hear a short lecture. Write a summary for a fellow stude…" at bounding box center [531, 265] width 709 height 258
click at [274, 251] on textarea at bounding box center [531, 313] width 703 height 128
paste textarea "The speaker provided a comprehensive overview of [main topic], highlighting sev…"
type textarea "The speaker provided a comprehensive overview of [main topic], highlighting sev…"
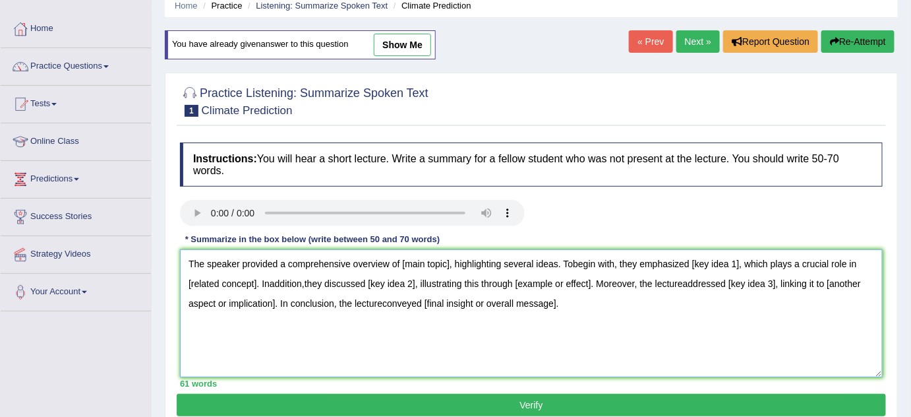
drag, startPoint x: 559, startPoint y: 311, endPoint x: 167, endPoint y: 266, distance: 394.1
click at [167, 266] on div "Practice Listening: Summarize Spoken Text 1 Climate Prediction Instructions: Yo…" at bounding box center [531, 251] width 733 height 357
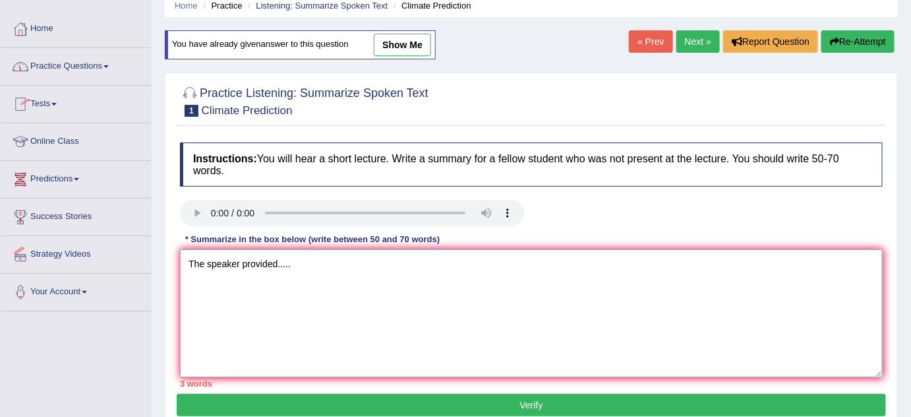
type textarea "The speaker provided....."
drag, startPoint x: 187, startPoint y: 258, endPoint x: 291, endPoint y: 262, distance: 104.9
click at [291, 262] on textarea "The speaker provided....." at bounding box center [531, 313] width 703 height 128
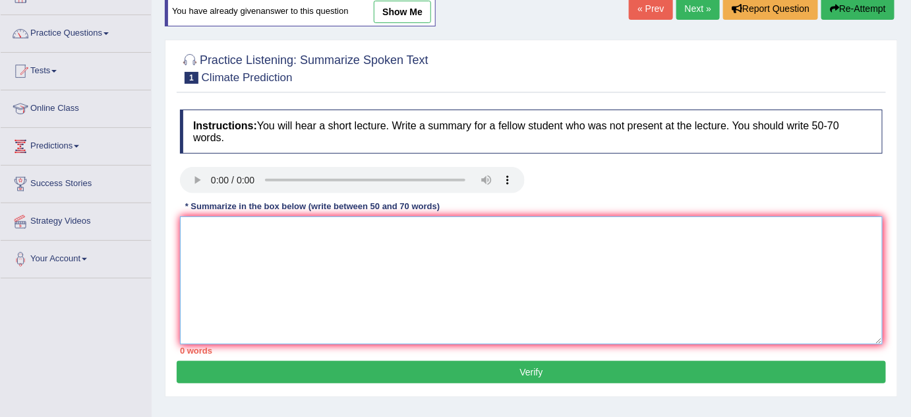
scroll to position [88, 0]
click at [239, 239] on textarea at bounding box center [531, 280] width 703 height 128
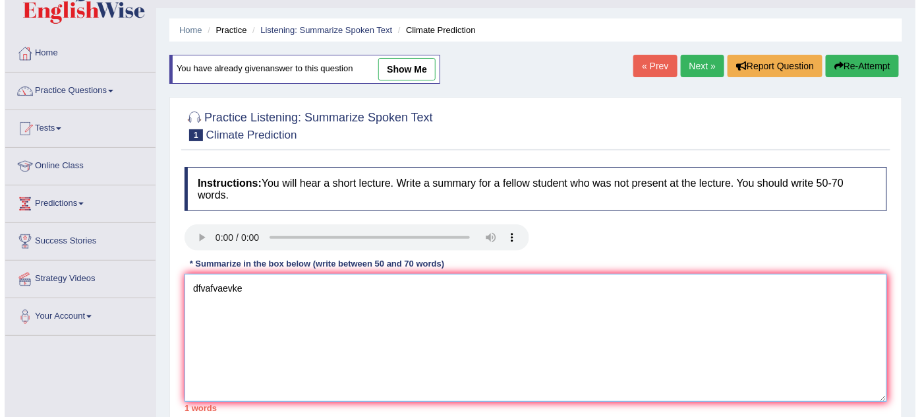
scroll to position [28, 0]
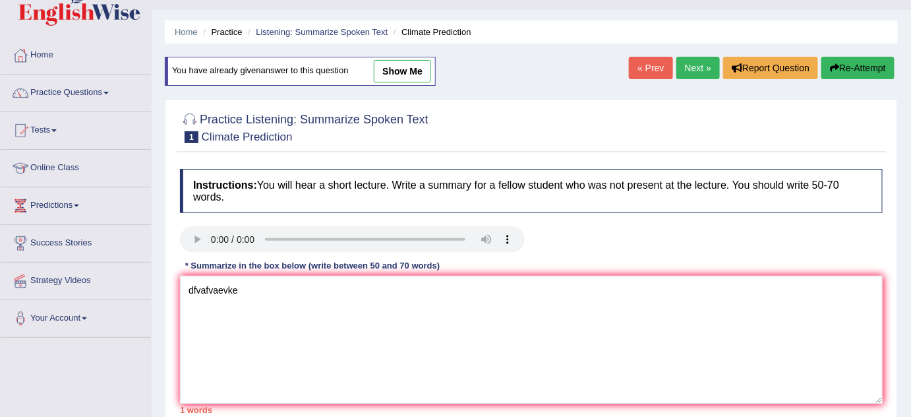
click at [402, 76] on link "show me" at bounding box center [402, 71] width 57 height 22
type textarea "m"
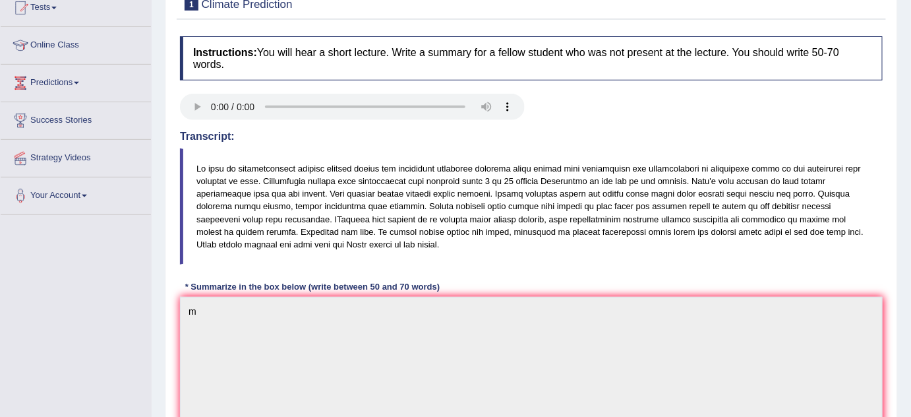
scroll to position [0, 0]
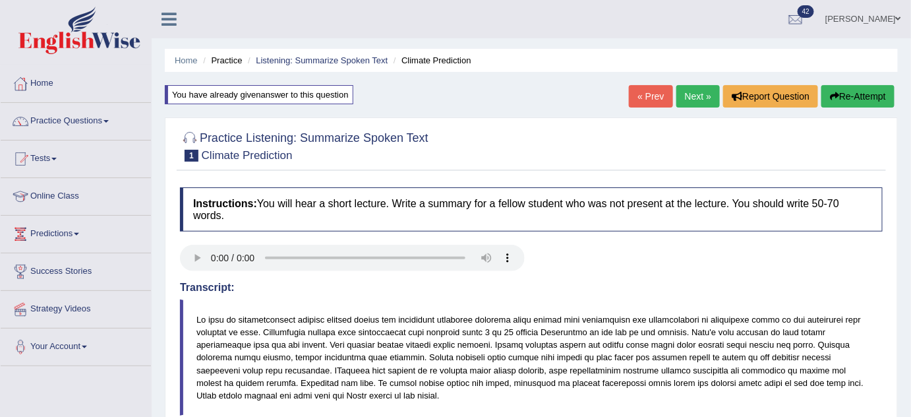
click at [691, 97] on link "Next »" at bounding box center [698, 96] width 44 height 22
